Goal: Task Accomplishment & Management: Complete application form

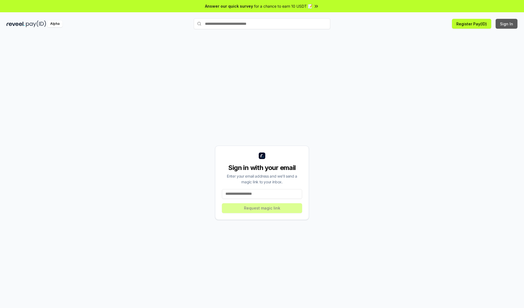
click at [507, 24] on button "Sign In" at bounding box center [507, 24] width 22 height 10
type input "**********"
click at [262, 208] on button "Request magic link" at bounding box center [262, 208] width 80 height 10
